Goal: Ask a question

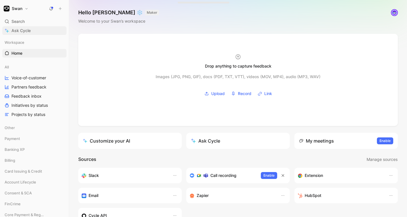
click at [25, 31] on span "Ask Cycle" at bounding box center [20, 30] width 19 height 7
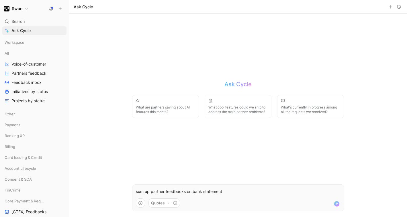
click at [202, 192] on p "sum up partner feedbacks on bank statement" at bounding box center [238, 191] width 205 height 7
click at [246, 193] on p "sum up partner feedbacks on bank/account statement" at bounding box center [238, 191] width 205 height 7
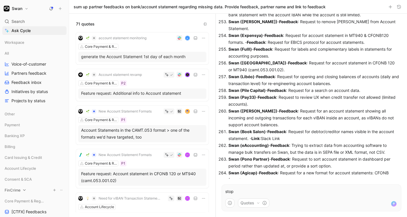
scroll to position [3944, 0]
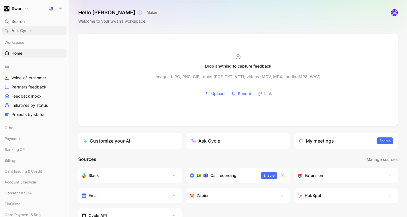
click at [26, 31] on span "Ask Cycle" at bounding box center [20, 30] width 19 height 7
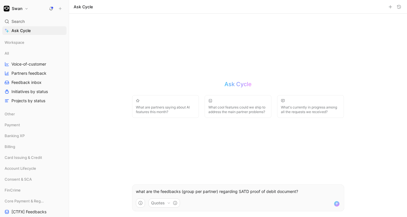
click at [50, 9] on icon at bounding box center [51, 8] width 5 height 5
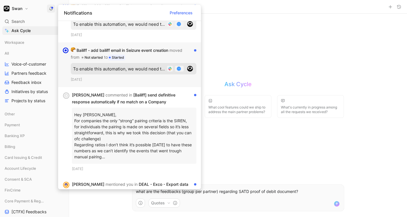
scroll to position [34, 0]
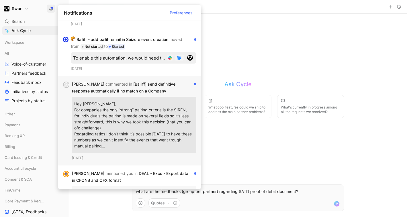
click at [149, 91] on div "Aida commented in [Bailiff] send definitive response automatically if no match …" at bounding box center [132, 88] width 120 height 14
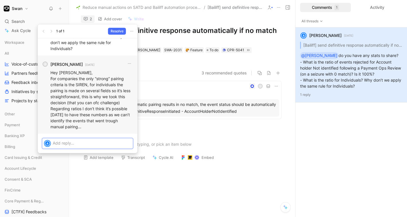
scroll to position [-1, 0]
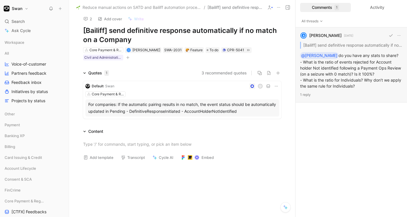
click at [307, 96] on p "1 reply" at bounding box center [351, 95] width 102 height 6
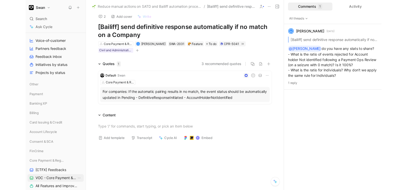
scroll to position [49, 0]
